Goal: Task Accomplishment & Management: Use online tool/utility

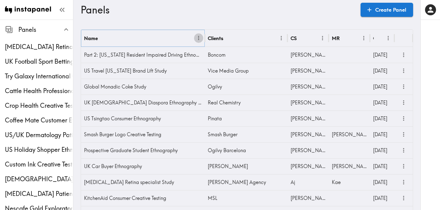
click at [199, 40] on icon "Menu" at bounding box center [199, 38] width 6 height 6
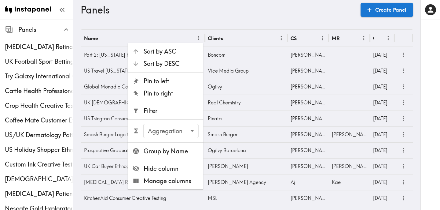
click at [168, 112] on span "Filter" at bounding box center [171, 110] width 55 height 9
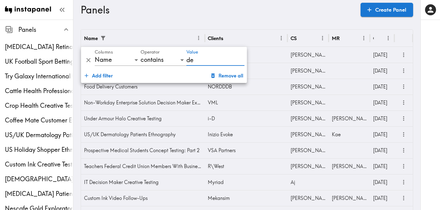
type input "decision"
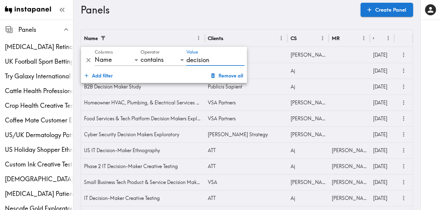
click at [278, 16] on div "Panels Create Panel" at bounding box center [247, 10] width 332 height 20
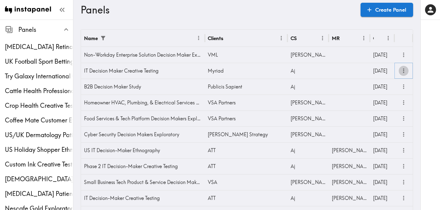
click at [406, 71] on icon "more" at bounding box center [403, 70] width 7 height 7
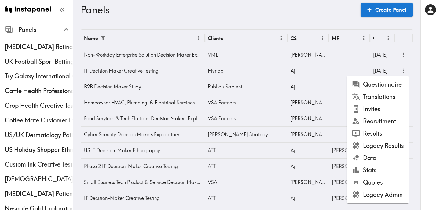
click at [383, 131] on li "Results" at bounding box center [378, 133] width 62 height 12
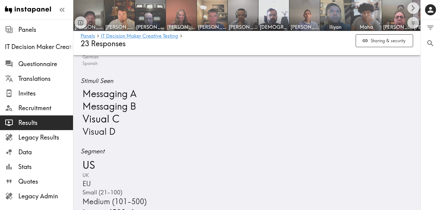
scroll to position [300, 0]
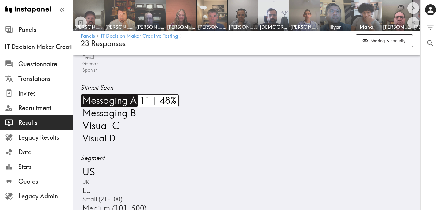
click at [117, 98] on span "Messaging A" at bounding box center [109, 100] width 56 height 13
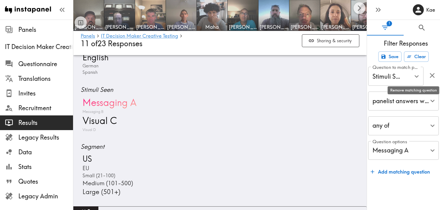
click at [432, 76] on icon "button" at bounding box center [432, 75] width 8 height 8
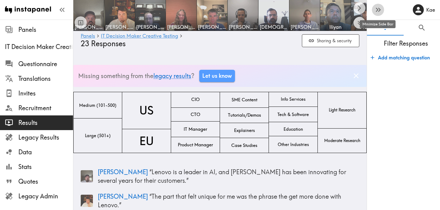
click at [381, 14] on button "button" at bounding box center [378, 10] width 12 height 12
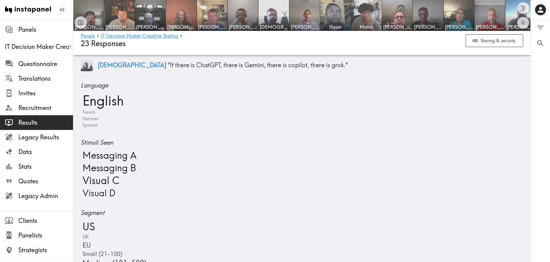
scroll to position [237, 0]
